Goal: Task Accomplishment & Management: Manage account settings

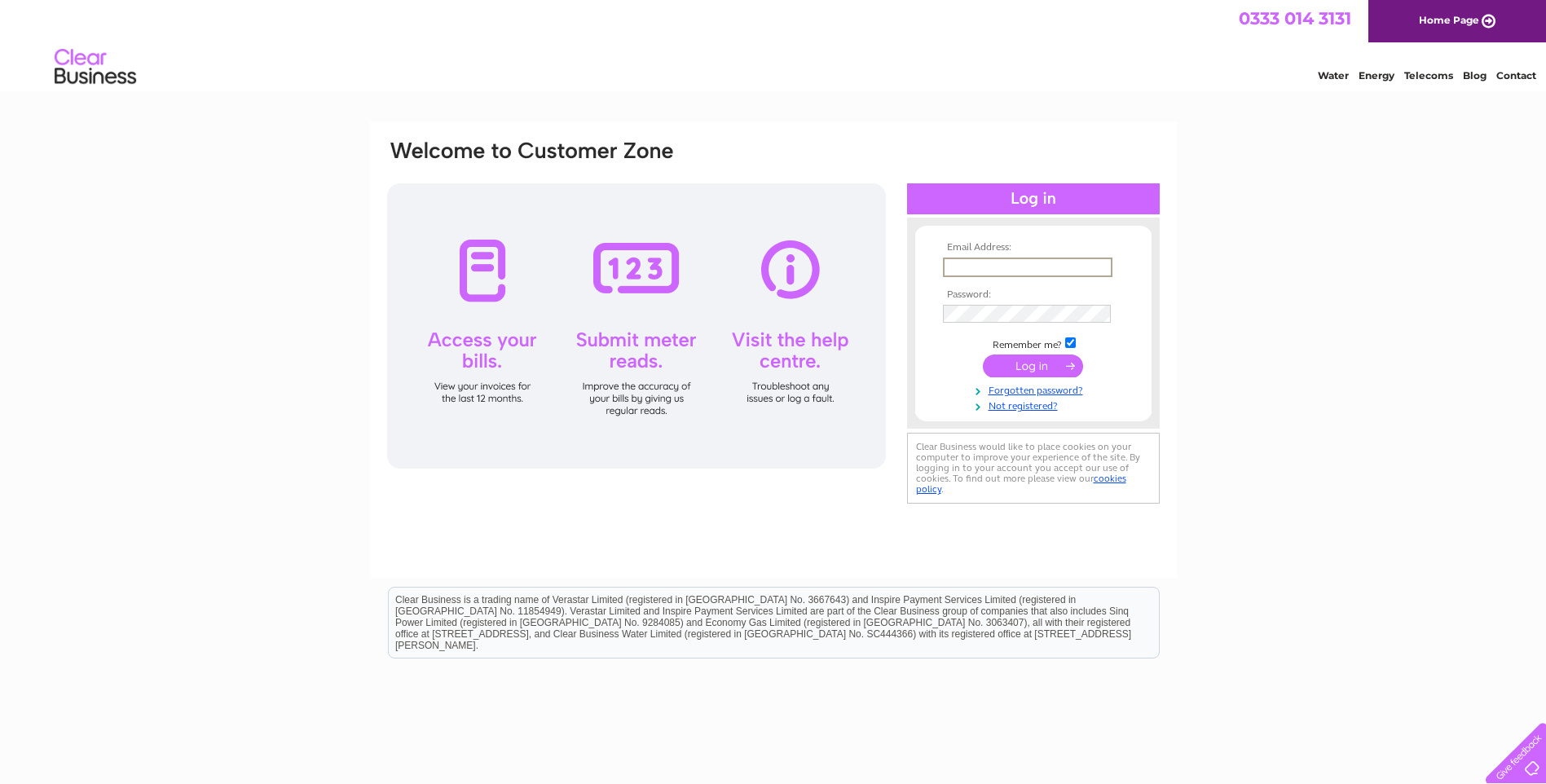
click at [972, 264] on input "text" at bounding box center [1027, 267] width 169 height 20
type input "[PERSON_NAME][EMAIL_ADDRESS][DOMAIN_NAME]"
click at [983, 354] on input "submit" at bounding box center [1033, 366] width 100 height 23
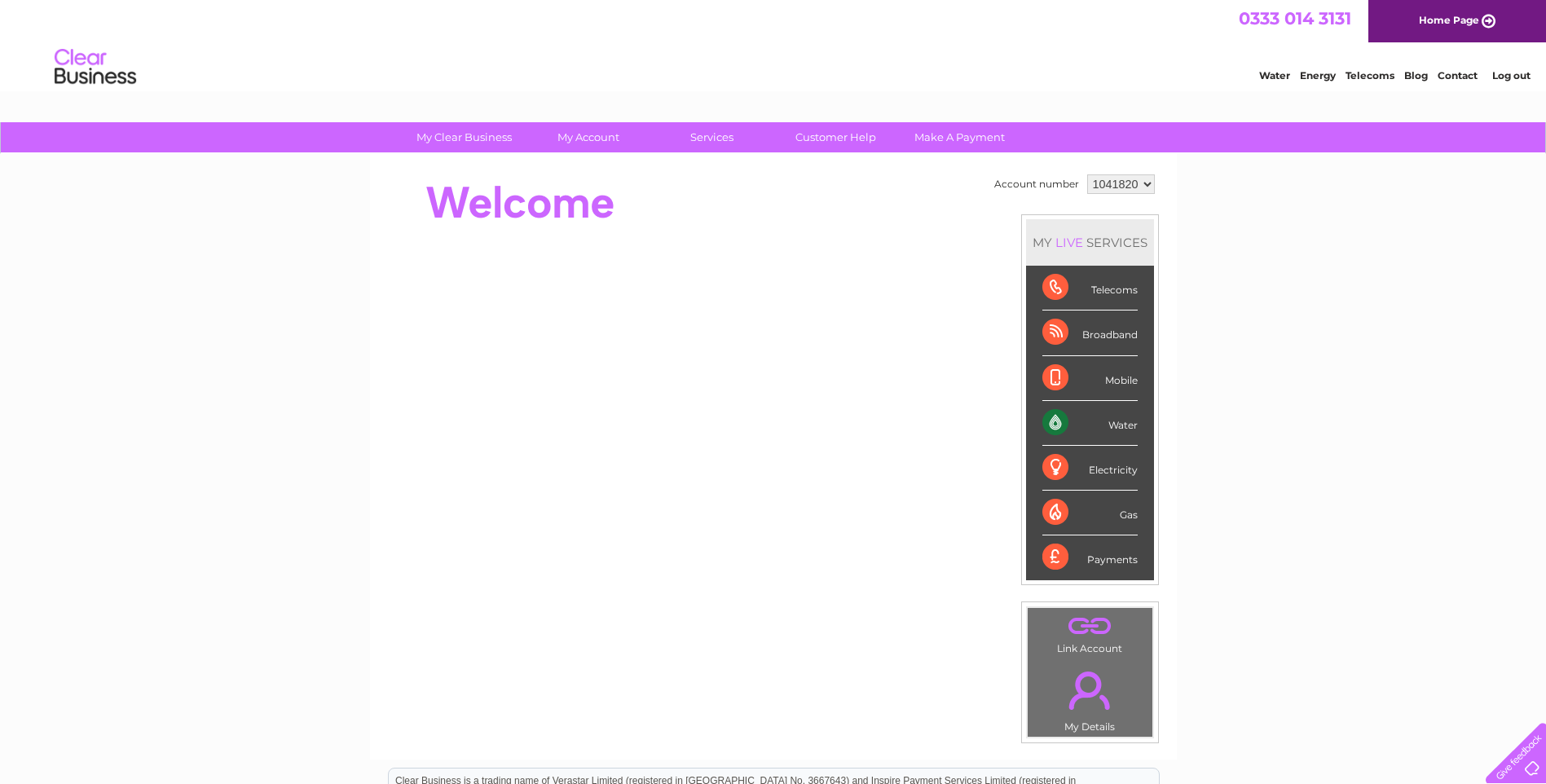
click at [1065, 423] on div "Water" at bounding box center [1090, 422] width 95 height 44
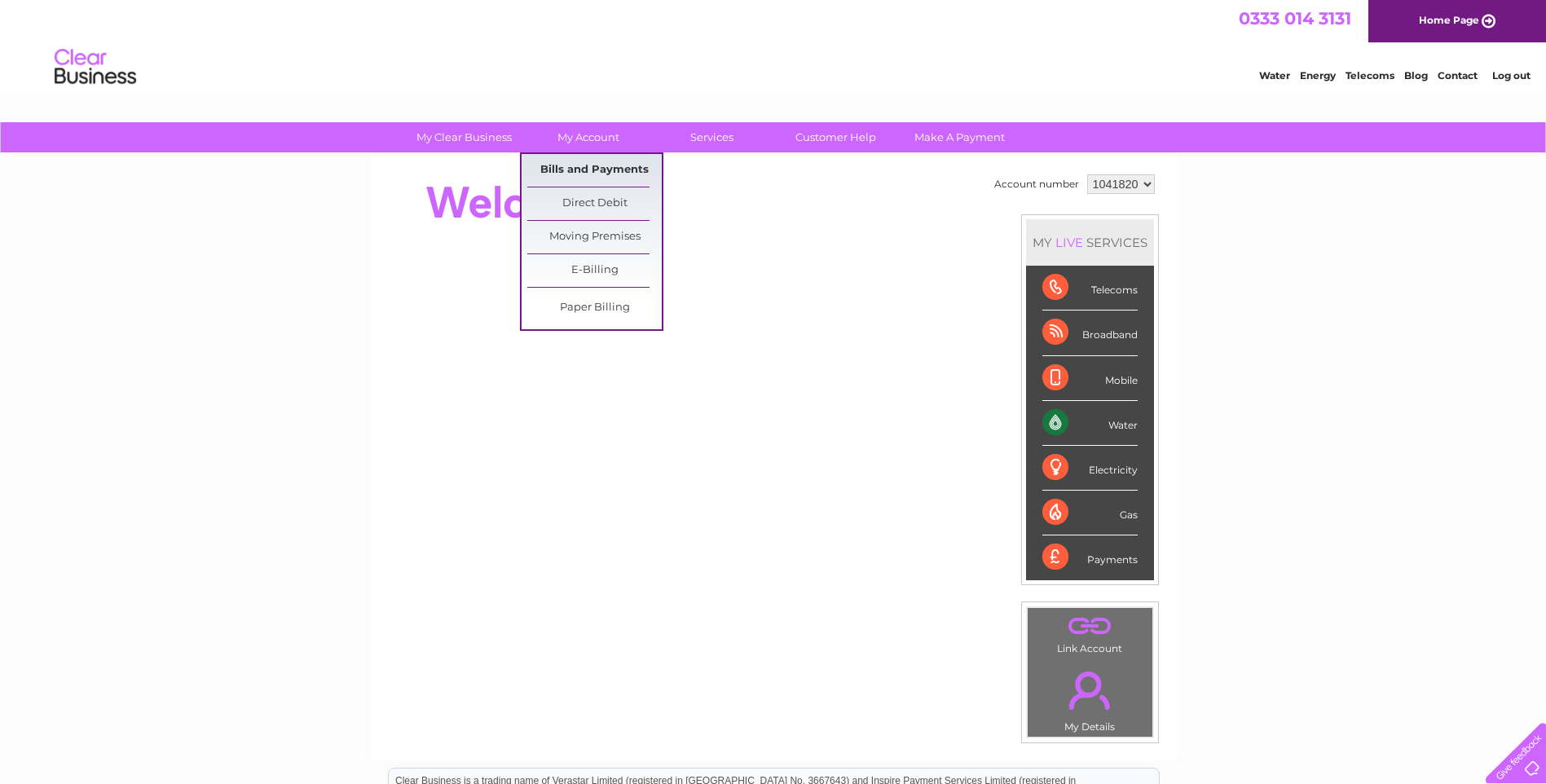
click at [607, 163] on link "Bills and Payments" at bounding box center [594, 170] width 134 height 33
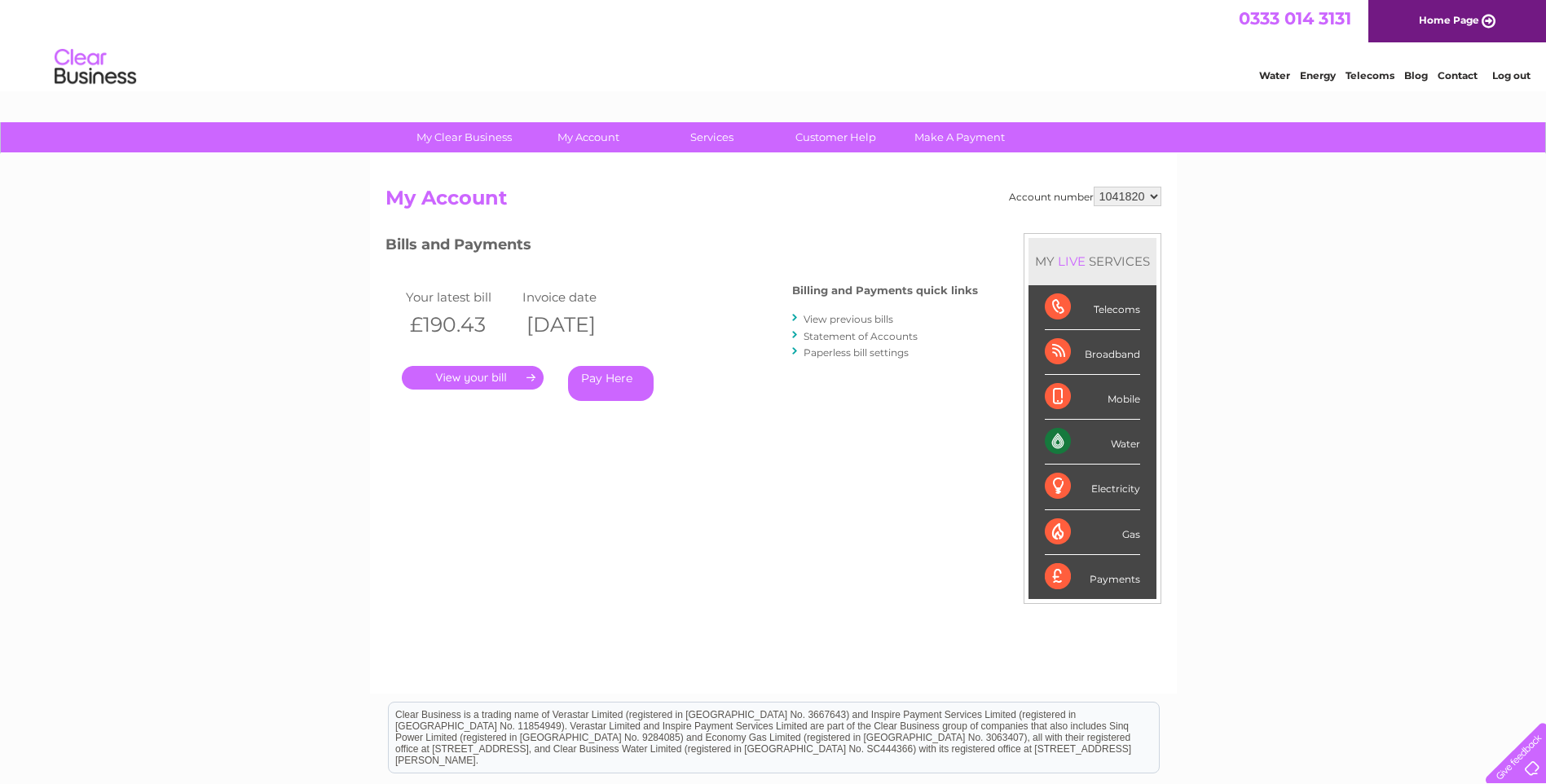
click at [480, 378] on link "." at bounding box center [472, 377] width 142 height 24
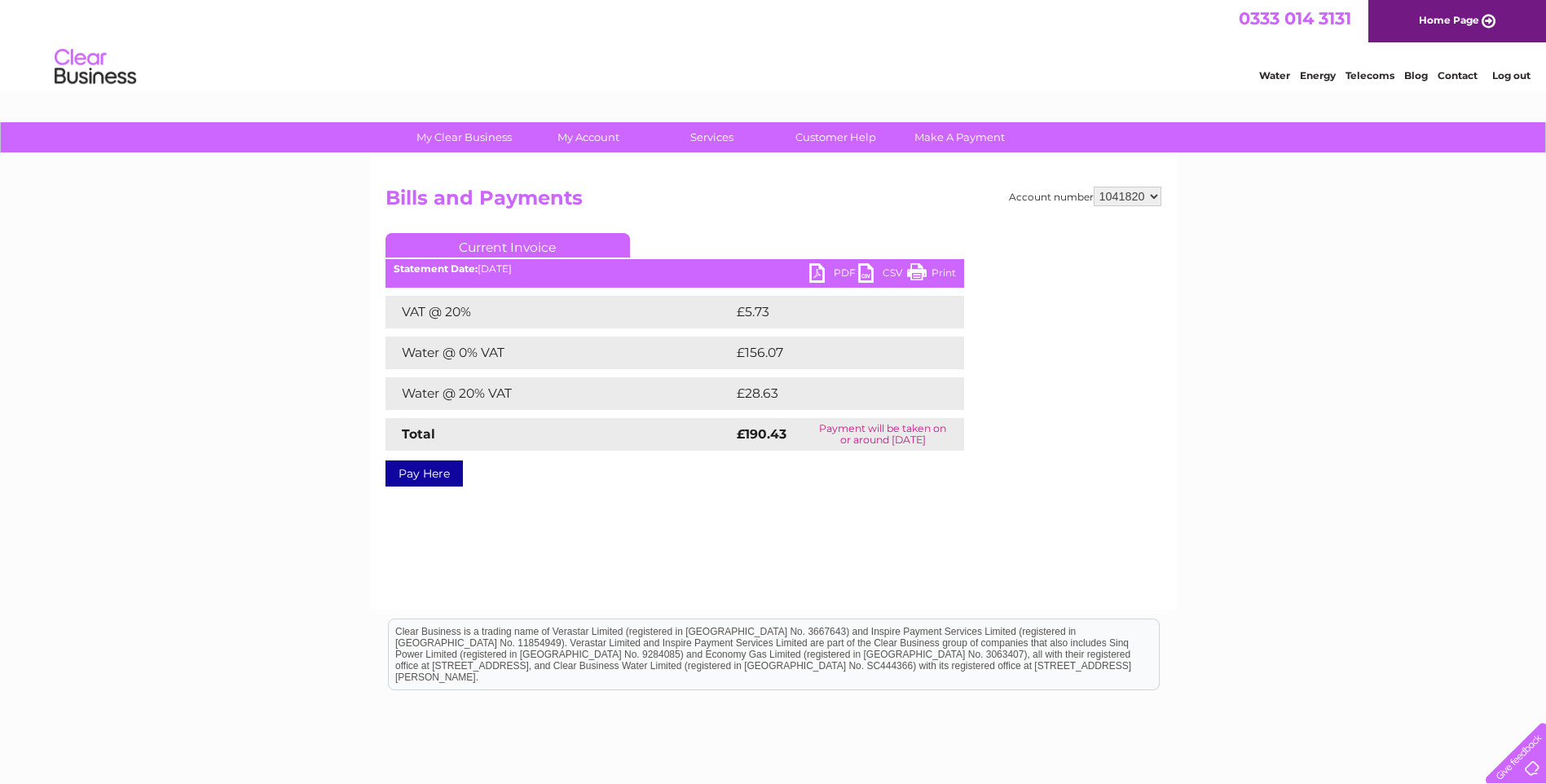
click at [818, 272] on link "PDF" at bounding box center [834, 275] width 49 height 24
click at [1506, 77] on link "Log out" at bounding box center [1512, 75] width 39 height 12
